Goal: Find specific fact: Find specific page/section

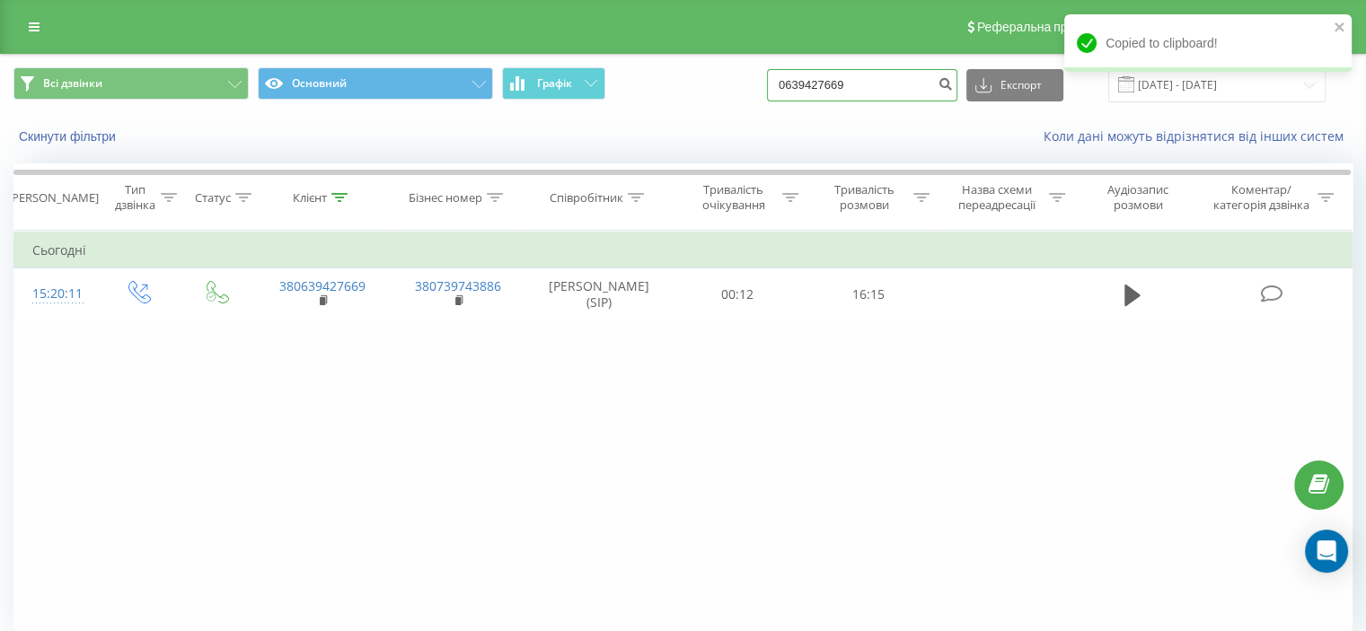
click at [931, 82] on input "0639427669" at bounding box center [862, 85] width 190 height 32
paste input "963612608"
type input "0963612608"
click at [957, 92] on button "submit" at bounding box center [945, 85] width 24 height 32
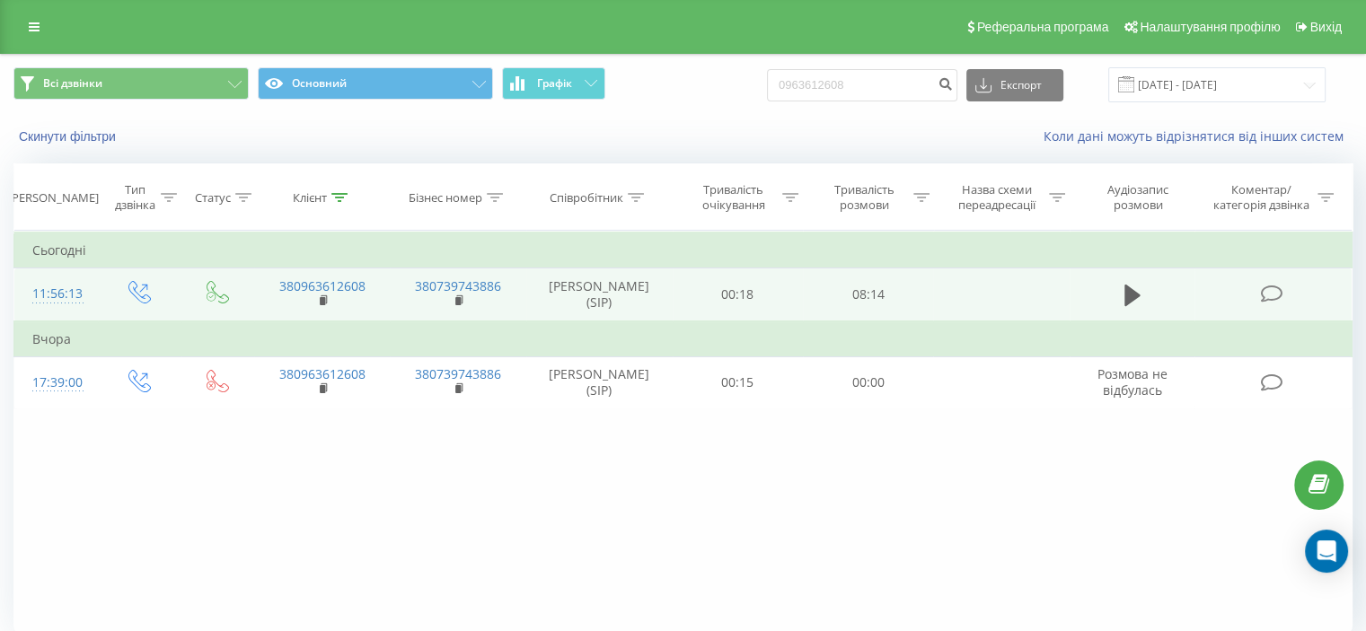
click at [1275, 304] on icon at bounding box center [1271, 294] width 22 height 19
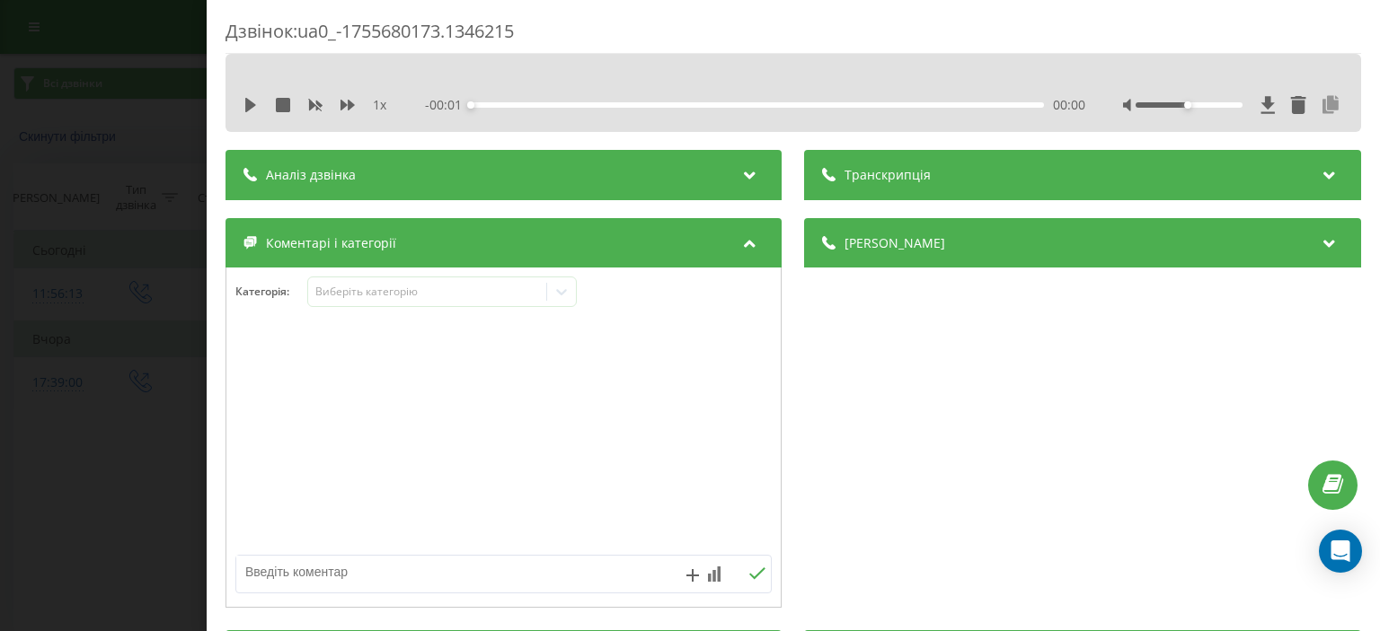
click at [1320, 107] on icon at bounding box center [1331, 105] width 22 height 18
click at [1320, 108] on icon at bounding box center [1331, 105] width 22 height 18
